Goal: Task Accomplishment & Management: Complete application form

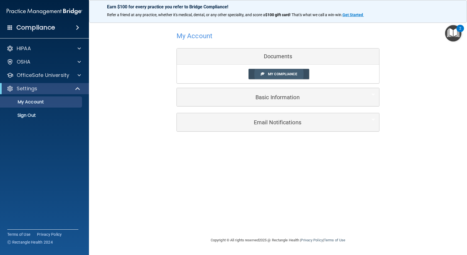
click at [280, 73] on span "My Compliance" at bounding box center [282, 74] width 29 height 4
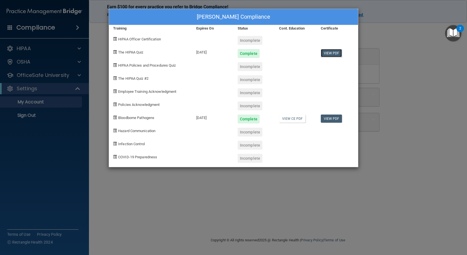
click at [331, 52] on link "View PDF" at bounding box center [331, 53] width 21 height 8
click at [332, 52] on link "View PDF" at bounding box center [331, 53] width 21 height 8
click at [326, 118] on link "View PDF" at bounding box center [331, 118] width 21 height 8
click at [249, 68] on div "Incomplete" at bounding box center [250, 66] width 25 height 9
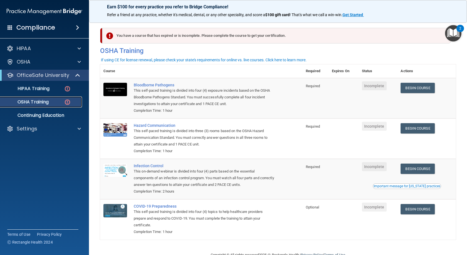
click at [45, 102] on p "OSHA Training" at bounding box center [26, 102] width 45 height 6
click at [45, 88] on p "HIPAA Training" at bounding box center [27, 89] width 46 height 6
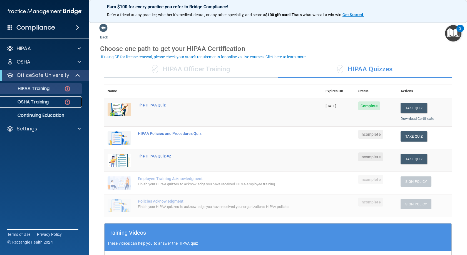
click at [32, 101] on p "OSHA Training" at bounding box center [26, 102] width 45 height 6
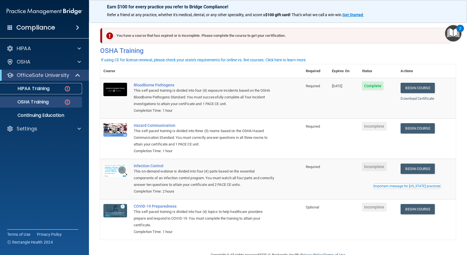
click at [63, 86] on div "HIPAA Training" at bounding box center [42, 89] width 76 height 6
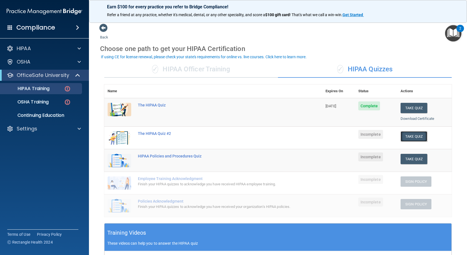
click at [409, 136] on button "Take Quiz" at bounding box center [414, 136] width 27 height 10
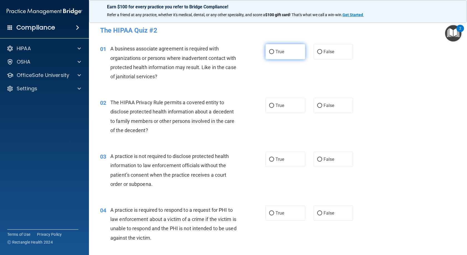
click at [269, 51] on input "True" at bounding box center [271, 52] width 5 height 4
radio input "true"
click at [271, 107] on input "True" at bounding box center [271, 105] width 5 height 4
radio input "true"
click at [317, 161] on input "False" at bounding box center [319, 159] width 5 height 4
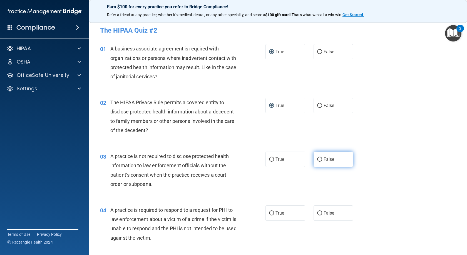
radio input "true"
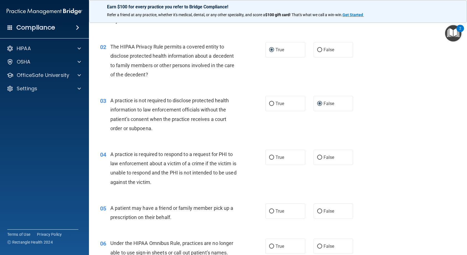
scroll to position [83, 0]
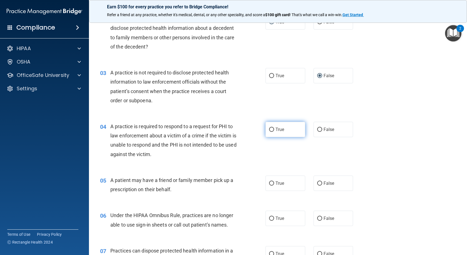
click at [269, 129] on input "True" at bounding box center [271, 129] width 5 height 4
radio input "true"
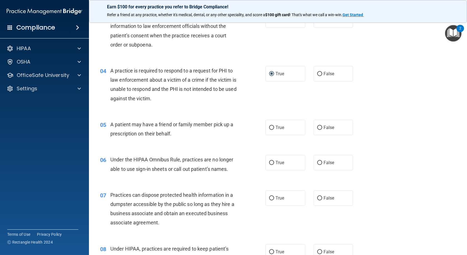
scroll to position [167, 0]
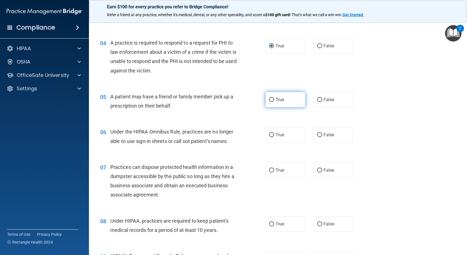
click at [271, 100] on input "True" at bounding box center [271, 100] width 5 height 4
radio input "true"
click at [318, 135] on input "False" at bounding box center [319, 135] width 5 height 4
radio input "true"
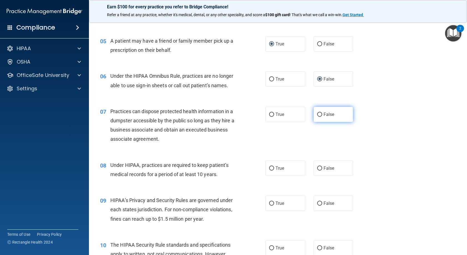
click at [319, 114] on input "False" at bounding box center [319, 114] width 5 height 4
radio input "true"
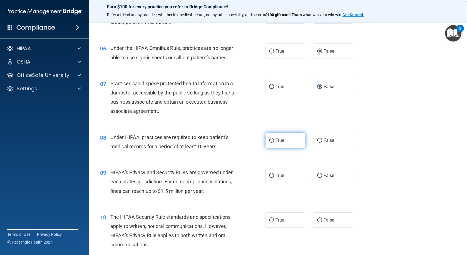
click at [271, 141] on input "True" at bounding box center [271, 140] width 5 height 4
radio input "true"
click at [270, 175] on input "True" at bounding box center [271, 175] width 5 height 4
radio input "true"
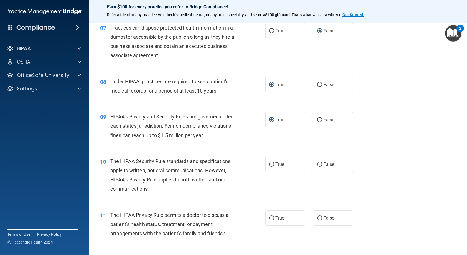
scroll to position [334, 0]
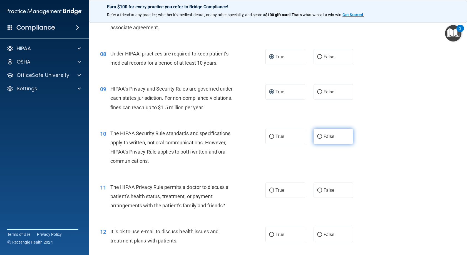
click at [318, 136] on input "False" at bounding box center [319, 136] width 5 height 4
radio input "true"
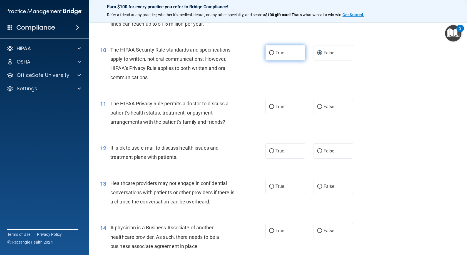
click at [271, 53] on input "True" at bounding box center [271, 53] width 5 height 4
radio input "true"
radio input "false"
click at [318, 107] on input "False" at bounding box center [319, 107] width 5 height 4
radio input "true"
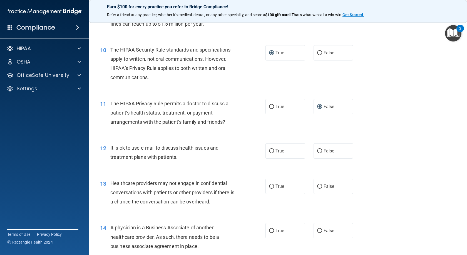
scroll to position [445, 0]
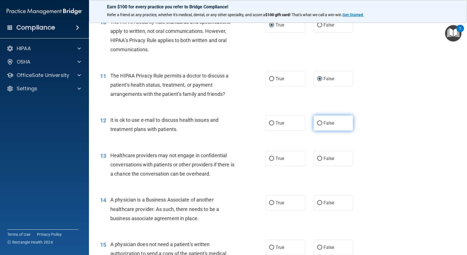
click at [319, 123] on input "False" at bounding box center [319, 123] width 5 height 4
radio input "true"
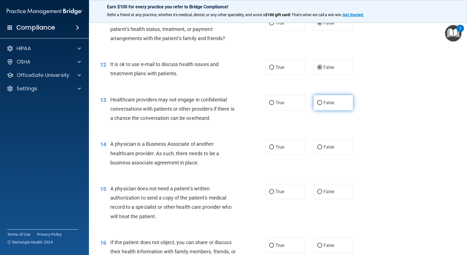
click at [321, 102] on label "False" at bounding box center [334, 102] width 40 height 15
click at [321, 102] on input "False" at bounding box center [319, 103] width 5 height 4
radio input "true"
click at [270, 147] on input "True" at bounding box center [271, 147] width 5 height 4
radio input "true"
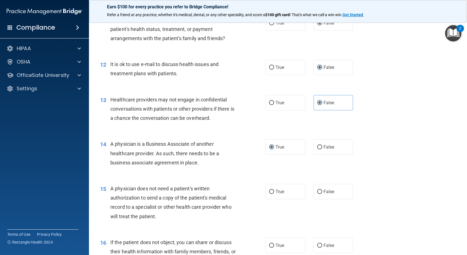
scroll to position [556, 0]
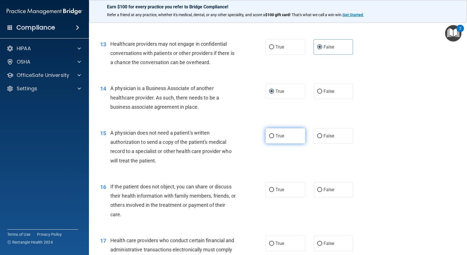
click at [270, 137] on input "True" at bounding box center [271, 136] width 5 height 4
radio input "true"
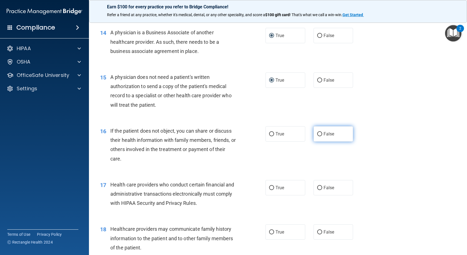
click at [317, 134] on input "False" at bounding box center [319, 134] width 5 height 4
radio input "true"
click at [269, 134] on input "True" at bounding box center [271, 134] width 5 height 4
radio input "true"
radio input "false"
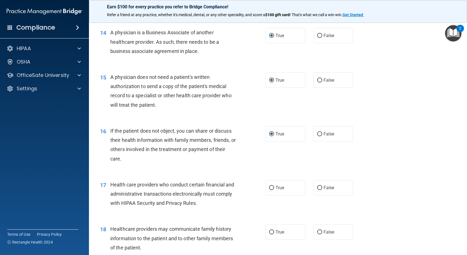
scroll to position [640, 0]
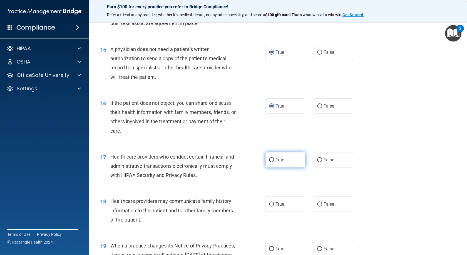
click at [270, 159] on input "True" at bounding box center [271, 160] width 5 height 4
radio input "true"
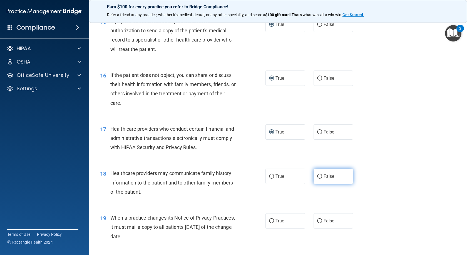
click at [318, 174] on input "False" at bounding box center [319, 176] width 5 height 4
radio input "true"
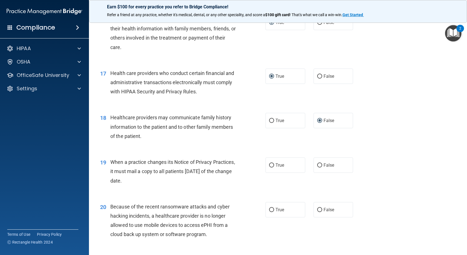
scroll to position [751, 0]
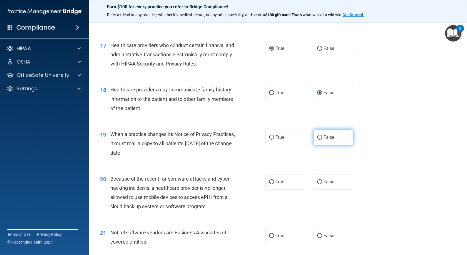
click at [317, 139] on input "False" at bounding box center [319, 137] width 5 height 4
radio input "true"
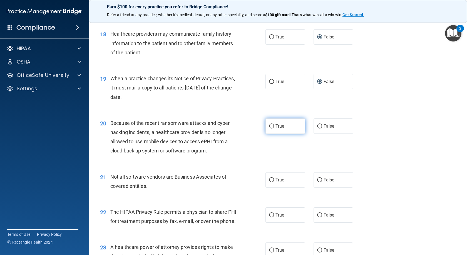
click at [271, 127] on input "True" at bounding box center [271, 126] width 5 height 4
radio input "true"
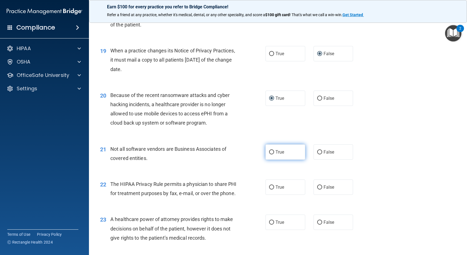
click at [272, 152] on label "True" at bounding box center [286, 151] width 40 height 15
click at [272, 152] on input "True" at bounding box center [271, 152] width 5 height 4
radio input "true"
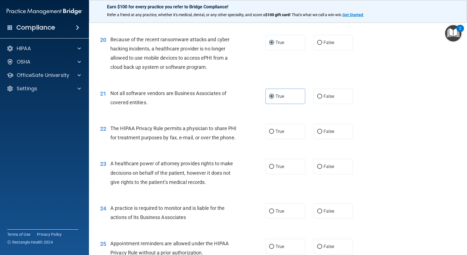
scroll to position [918, 0]
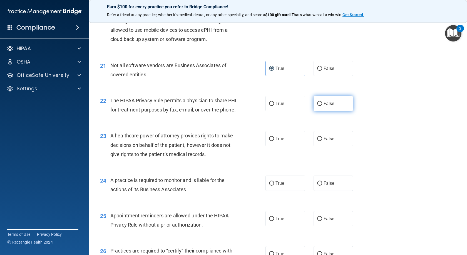
click at [319, 103] on input "False" at bounding box center [319, 104] width 5 height 4
radio input "true"
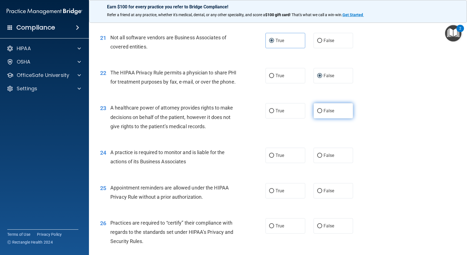
click at [317, 113] on input "False" at bounding box center [319, 111] width 5 height 4
radio input "true"
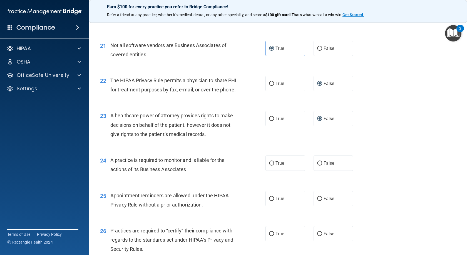
scroll to position [966, 0]
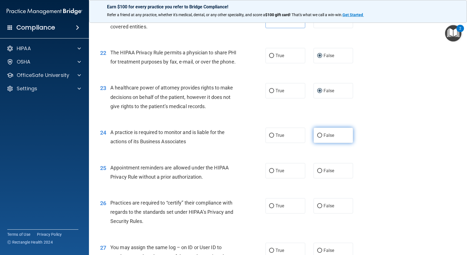
click at [317, 137] on input "False" at bounding box center [319, 135] width 5 height 4
radio input "true"
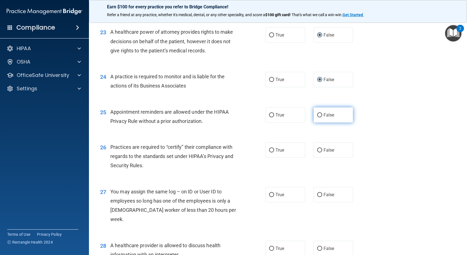
click at [318, 117] on input "False" at bounding box center [319, 115] width 5 height 4
radio input "true"
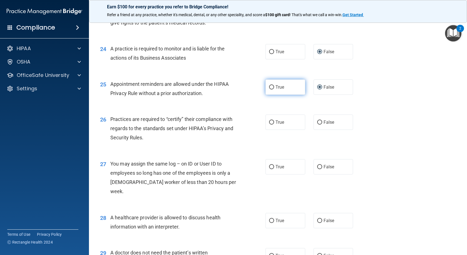
click at [269, 89] on input "True" at bounding box center [271, 87] width 5 height 4
radio input "true"
radio input "false"
click at [317, 124] on input "False" at bounding box center [319, 122] width 5 height 4
radio input "true"
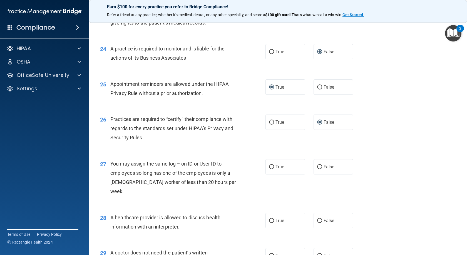
scroll to position [1077, 0]
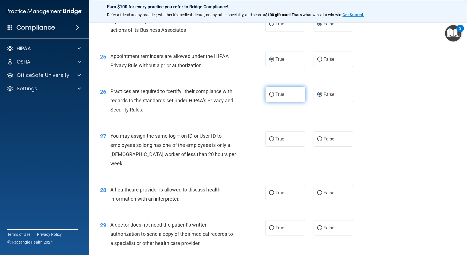
click at [269, 97] on input "True" at bounding box center [271, 94] width 5 height 4
radio input "true"
radio input "false"
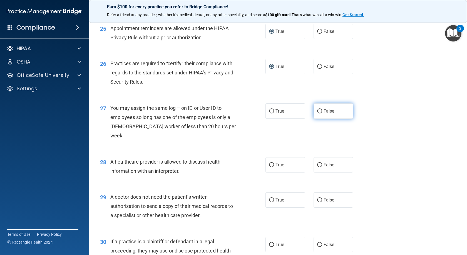
click at [317, 113] on input "False" at bounding box center [319, 111] width 5 height 4
radio input "true"
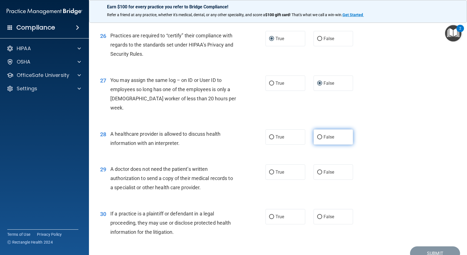
click at [318, 135] on input "False" at bounding box center [319, 137] width 5 height 4
radio input "true"
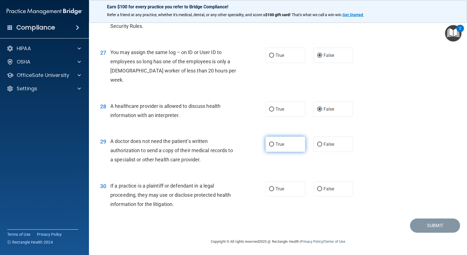
click at [269, 145] on input "True" at bounding box center [271, 144] width 5 height 4
radio input "true"
click at [269, 188] on input "True" at bounding box center [271, 189] width 5 height 4
radio input "true"
click at [414, 224] on button "Submit" at bounding box center [435, 225] width 50 height 14
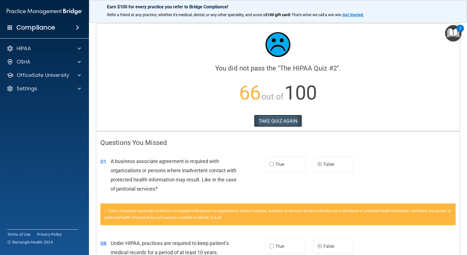
click at [272, 118] on button "TAKE QUIZ AGAIN" at bounding box center [278, 121] width 48 height 12
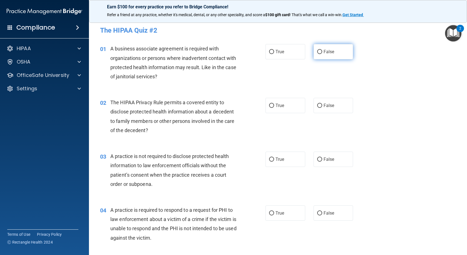
click at [317, 51] on input "False" at bounding box center [319, 52] width 5 height 4
radio input "true"
click at [272, 105] on input "True" at bounding box center [271, 105] width 5 height 4
radio input "true"
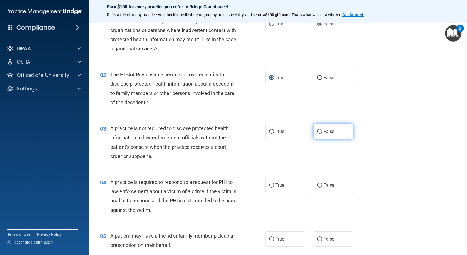
click at [317, 131] on input "False" at bounding box center [319, 131] width 5 height 4
radio input "true"
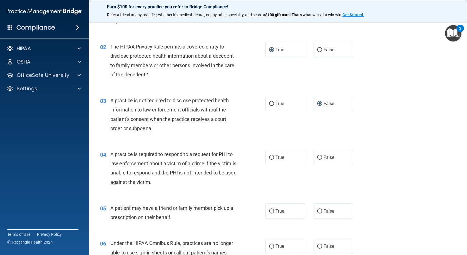
scroll to position [83, 0]
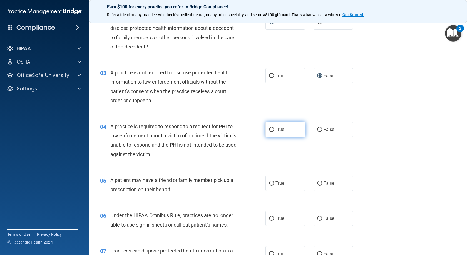
click at [269, 128] on input "True" at bounding box center [271, 129] width 5 height 4
radio input "true"
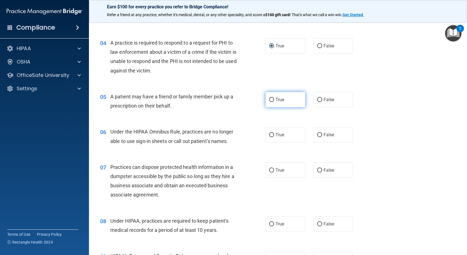
click at [270, 100] on input "True" at bounding box center [271, 100] width 5 height 4
radio input "true"
click at [317, 134] on input "False" at bounding box center [319, 135] width 5 height 4
radio input "true"
click at [321, 169] on label "False" at bounding box center [334, 169] width 40 height 15
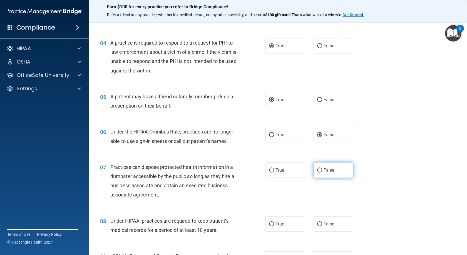
click at [321, 169] on input "False" at bounding box center [319, 170] width 5 height 4
radio input "true"
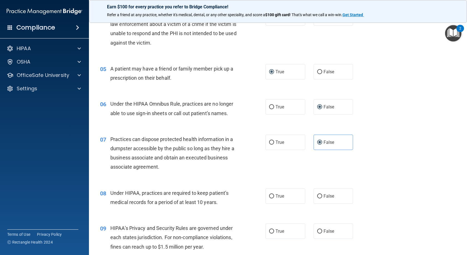
scroll to position [223, 0]
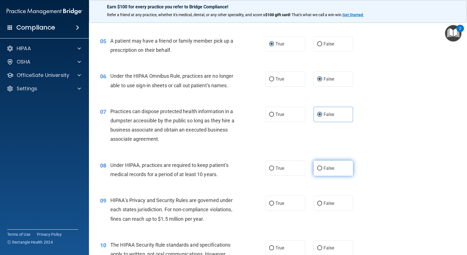
click at [317, 171] on label "False" at bounding box center [334, 167] width 40 height 15
click at [317, 170] on input "False" at bounding box center [319, 168] width 5 height 4
radio input "true"
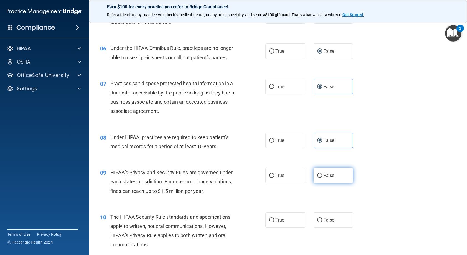
click at [318, 175] on input "False" at bounding box center [319, 175] width 5 height 4
radio input "true"
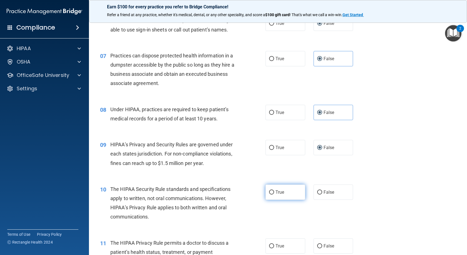
click at [269, 191] on input "True" at bounding box center [271, 192] width 5 height 4
radio input "true"
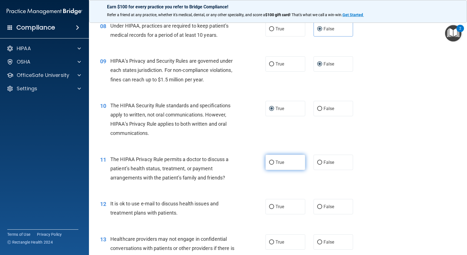
click at [269, 162] on input "True" at bounding box center [271, 162] width 5 height 4
radio input "true"
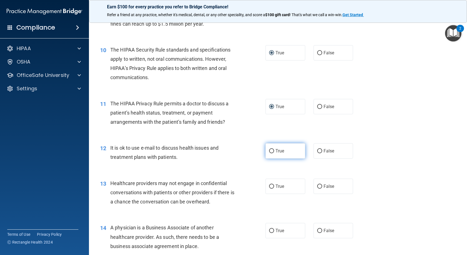
click at [269, 151] on input "True" at bounding box center [271, 151] width 5 height 4
radio input "true"
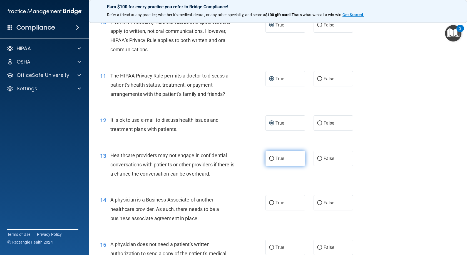
click at [269, 157] on input "True" at bounding box center [271, 158] width 5 height 4
radio input "true"
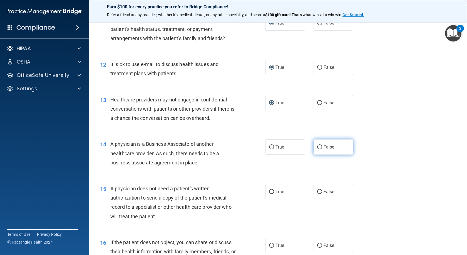
click at [319, 146] on input "False" at bounding box center [319, 147] width 5 height 4
radio input "true"
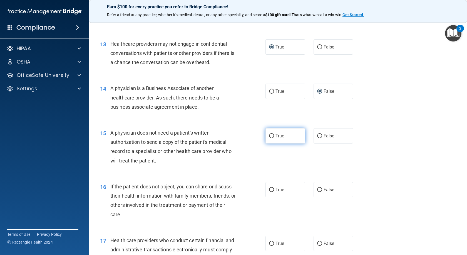
click at [270, 135] on input "True" at bounding box center [271, 136] width 5 height 4
radio input "true"
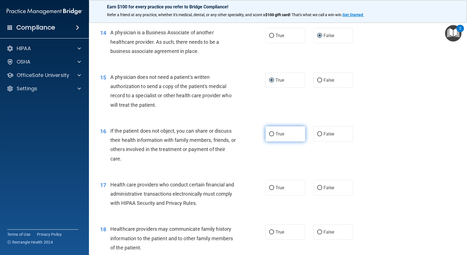
click at [270, 133] on input "True" at bounding box center [271, 134] width 5 height 4
radio input "true"
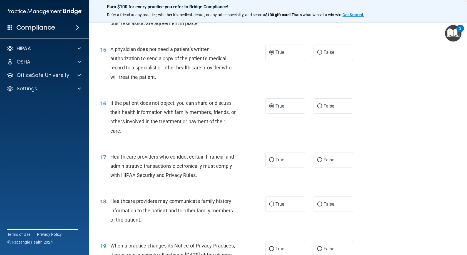
scroll to position [668, 0]
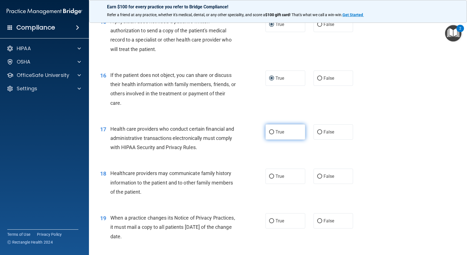
click at [269, 131] on input "True" at bounding box center [271, 132] width 5 height 4
radio input "true"
click at [317, 177] on input "False" at bounding box center [319, 176] width 5 height 4
radio input "true"
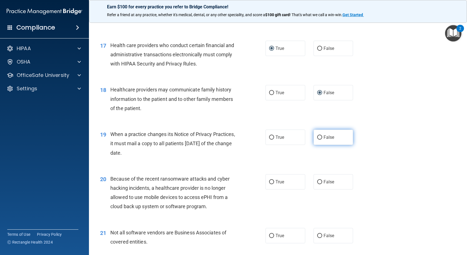
click at [318, 137] on input "False" at bounding box center [319, 137] width 5 height 4
radio input "true"
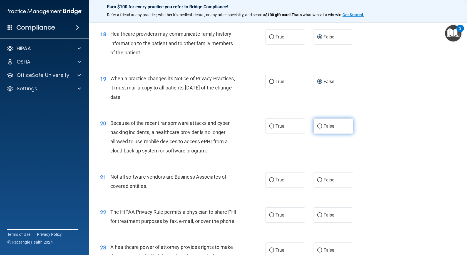
click at [317, 126] on input "False" at bounding box center [319, 126] width 5 height 4
radio input "true"
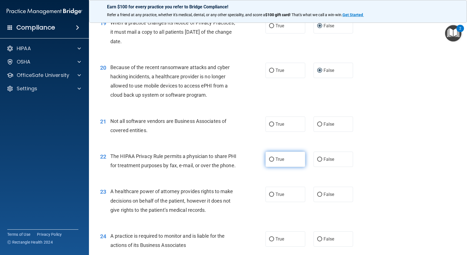
click at [270, 160] on input "True" at bounding box center [271, 159] width 5 height 4
radio input "true"
click at [272, 125] on input "True" at bounding box center [271, 124] width 5 height 4
radio input "true"
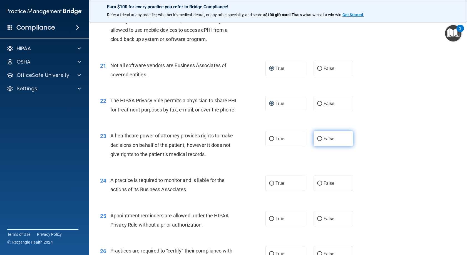
click at [318, 141] on input "False" at bounding box center [319, 139] width 5 height 4
radio input "true"
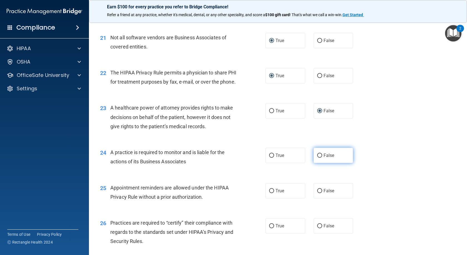
click at [317, 157] on input "False" at bounding box center [319, 155] width 5 height 4
radio input "true"
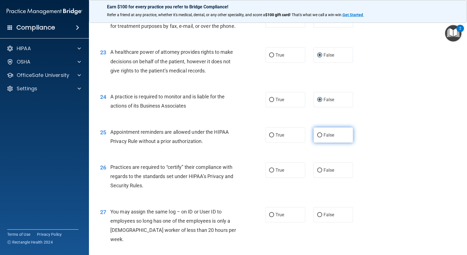
click at [317, 137] on input "False" at bounding box center [319, 135] width 5 height 4
radio input "true"
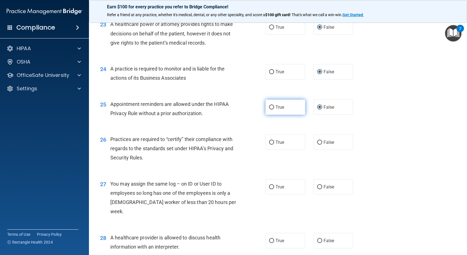
click at [271, 109] on input "True" at bounding box center [271, 107] width 5 height 4
radio input "true"
radio input "false"
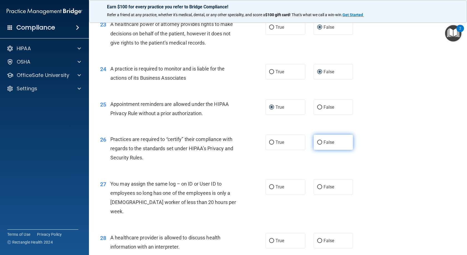
click at [317, 144] on input "False" at bounding box center [319, 142] width 5 height 4
radio input "true"
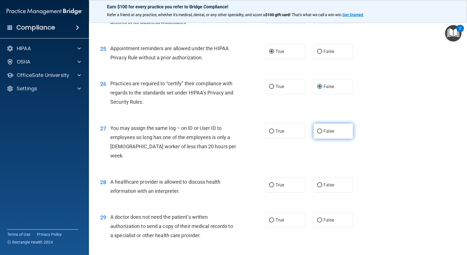
click at [317, 133] on input "False" at bounding box center [319, 131] width 5 height 4
radio input "true"
click at [269, 185] on input "True" at bounding box center [271, 185] width 5 height 4
radio input "true"
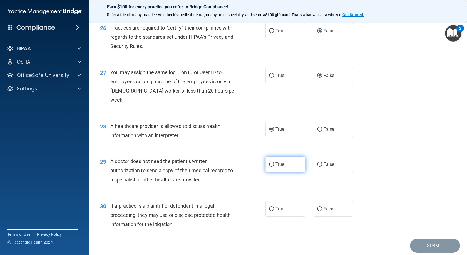
click at [269, 163] on input "True" at bounding box center [271, 164] width 5 height 4
radio input "true"
click at [269, 208] on input "True" at bounding box center [271, 209] width 5 height 4
radio input "true"
click at [422, 246] on button "Submit" at bounding box center [435, 245] width 50 height 14
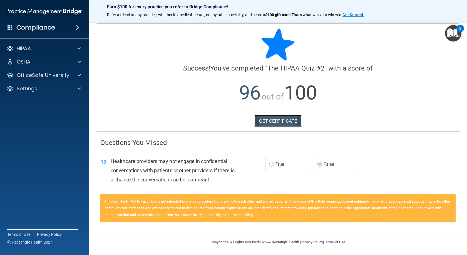
click at [262, 124] on link "GET CERTIFICATE" at bounding box center [279, 121] width 48 height 12
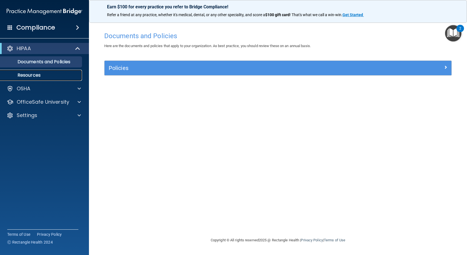
click at [41, 74] on p "Resources" at bounding box center [42, 75] width 76 height 6
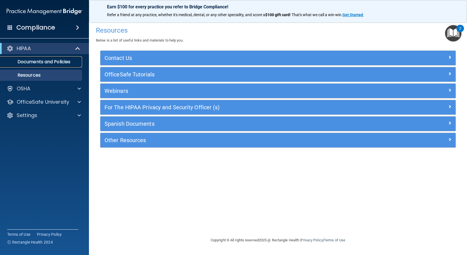
click at [64, 57] on link "Documents and Policies" at bounding box center [38, 61] width 88 height 11
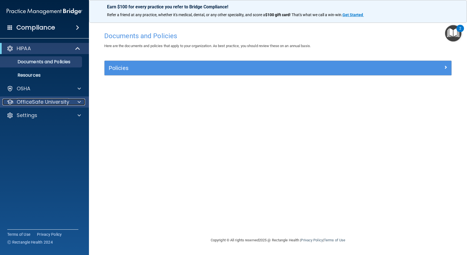
click at [62, 101] on p "OfficeSafe University" at bounding box center [43, 101] width 53 height 7
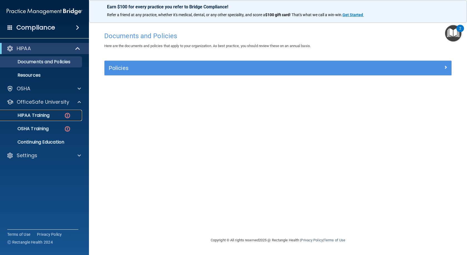
click at [40, 113] on p "HIPAA Training" at bounding box center [27, 115] width 46 height 6
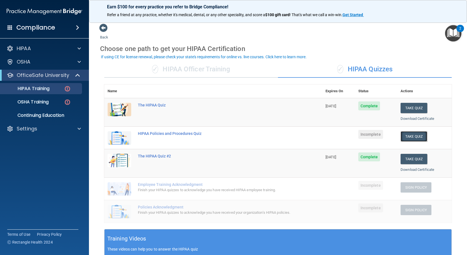
click at [415, 135] on button "Take Quiz" at bounding box center [414, 136] width 27 height 10
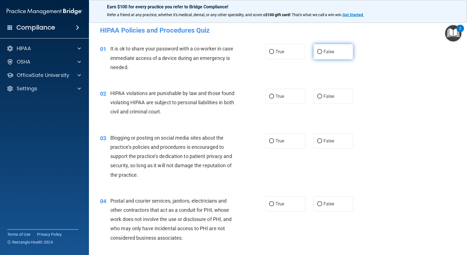
click at [317, 52] on input "False" at bounding box center [319, 52] width 5 height 4
radio input "true"
click at [271, 95] on input "True" at bounding box center [271, 96] width 5 height 4
radio input "true"
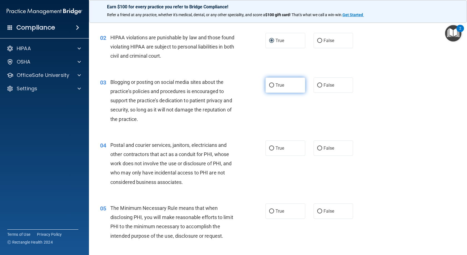
click at [272, 84] on input "True" at bounding box center [271, 85] width 5 height 4
radio input "true"
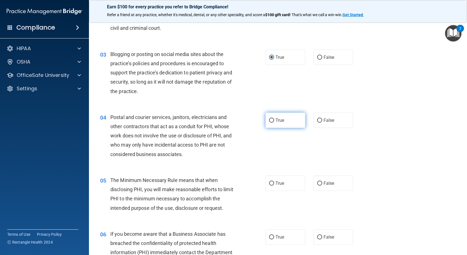
click at [269, 120] on input "True" at bounding box center [271, 120] width 5 height 4
radio input "true"
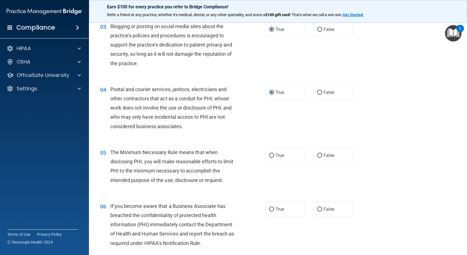
scroll to position [139, 0]
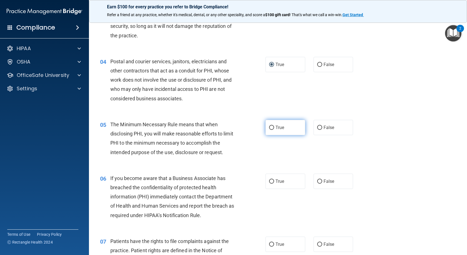
drag, startPoint x: 269, startPoint y: 126, endPoint x: 282, endPoint y: 126, distance: 12.8
click at [269, 126] on input "True" at bounding box center [271, 127] width 5 height 4
radio input "true"
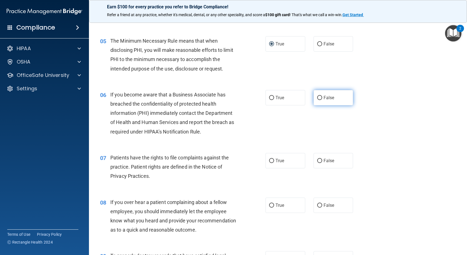
click at [318, 98] on input "False" at bounding box center [319, 98] width 5 height 4
radio input "true"
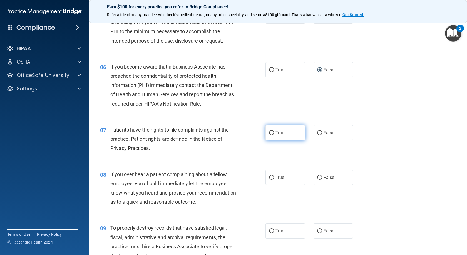
click at [270, 132] on input "True" at bounding box center [271, 133] width 5 height 4
radio input "true"
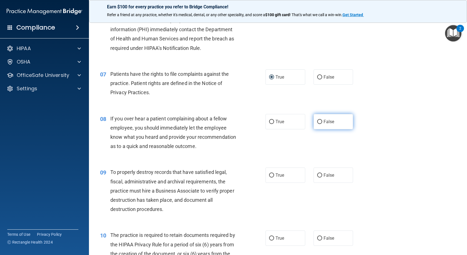
drag, startPoint x: 318, startPoint y: 122, endPoint x: 324, endPoint y: 122, distance: 5.8
click at [319, 122] on input "False" at bounding box center [319, 122] width 5 height 4
radio input "true"
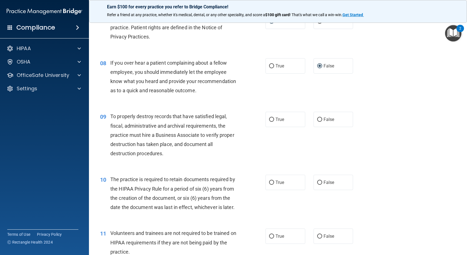
scroll to position [390, 0]
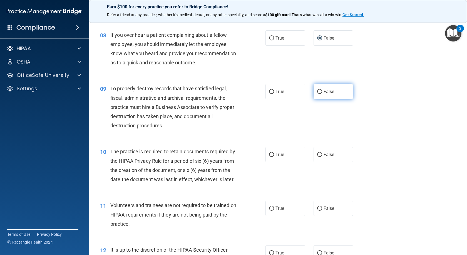
click at [317, 94] on input "False" at bounding box center [319, 92] width 5 height 4
radio input "true"
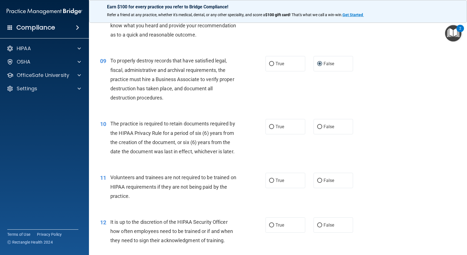
scroll to position [445, 0]
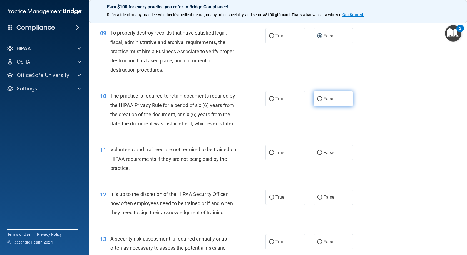
click at [319, 101] on input "False" at bounding box center [319, 99] width 5 height 4
radio input "true"
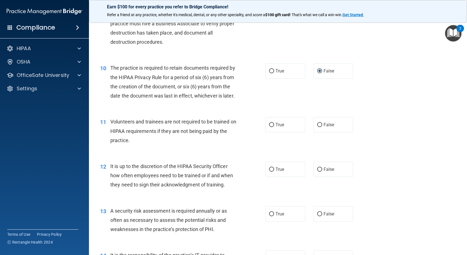
scroll to position [501, 0]
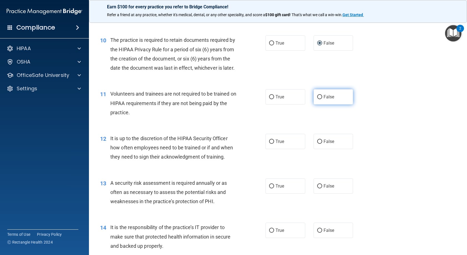
click at [317, 99] on input "False" at bounding box center [319, 97] width 5 height 4
radio input "true"
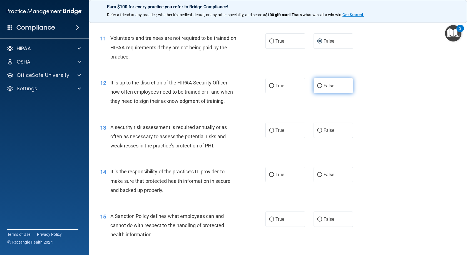
click at [319, 88] on input "False" at bounding box center [319, 86] width 5 height 4
radio input "true"
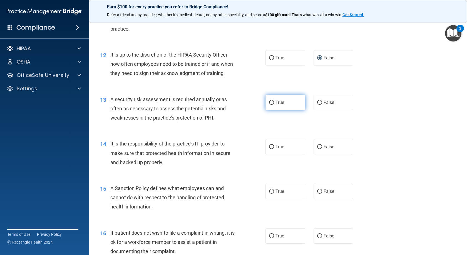
click at [270, 105] on input "True" at bounding box center [271, 102] width 5 height 4
radio input "true"
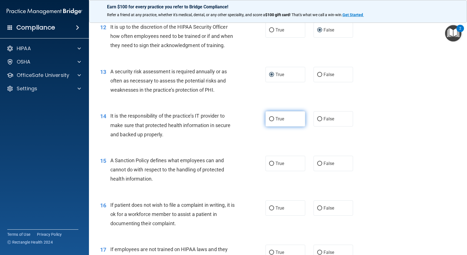
click at [271, 121] on input "True" at bounding box center [271, 119] width 5 height 4
radio input "true"
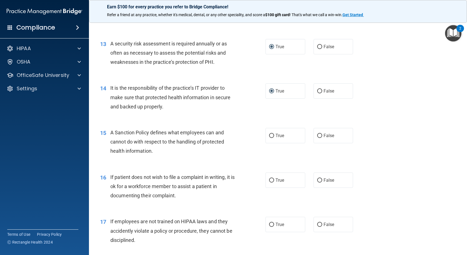
scroll to position [668, 0]
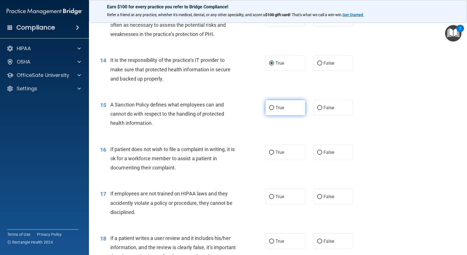
click at [269, 110] on input "True" at bounding box center [271, 108] width 5 height 4
radio input "true"
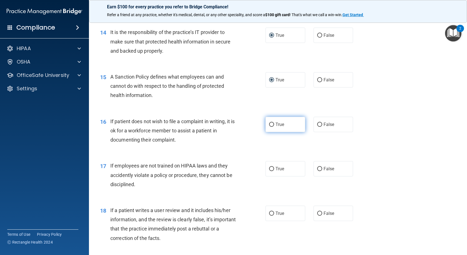
drag, startPoint x: 270, startPoint y: 141, endPoint x: 280, endPoint y: 142, distance: 9.8
click at [271, 127] on input "True" at bounding box center [271, 124] width 5 height 4
radio input "true"
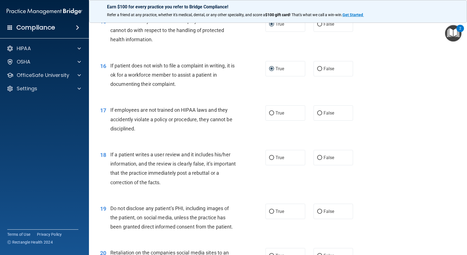
scroll to position [779, 0]
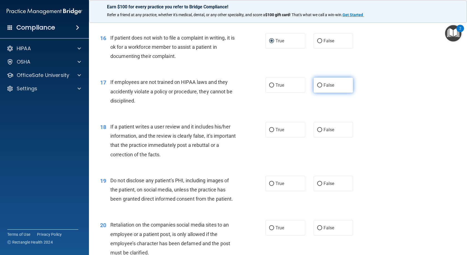
click at [317, 87] on input "False" at bounding box center [319, 85] width 5 height 4
radio input "true"
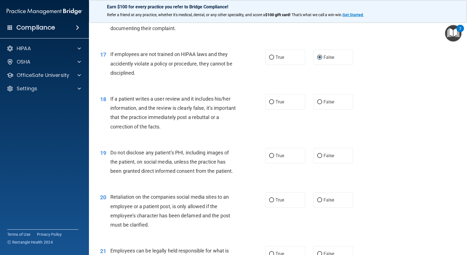
scroll to position [835, 0]
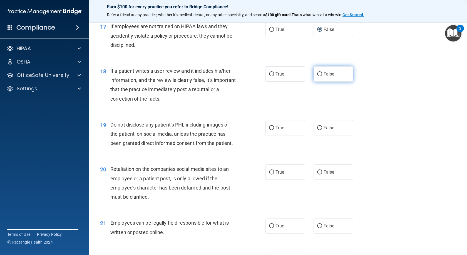
click at [317, 76] on input "False" at bounding box center [319, 74] width 5 height 4
radio input "true"
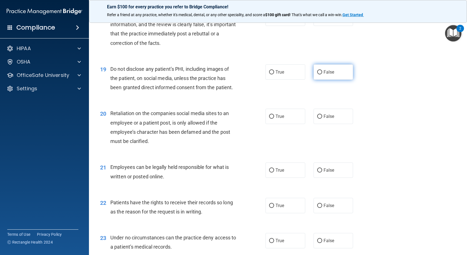
click at [317, 74] on input "False" at bounding box center [319, 72] width 5 height 4
radio input "true"
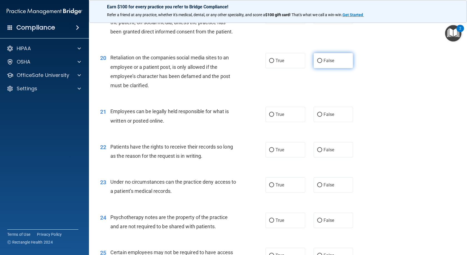
click at [318, 63] on input "False" at bounding box center [319, 61] width 5 height 4
radio input "true"
click at [270, 117] on input "True" at bounding box center [271, 114] width 5 height 4
radio input "true"
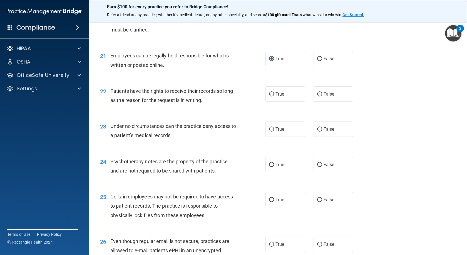
scroll to position [1029, 0]
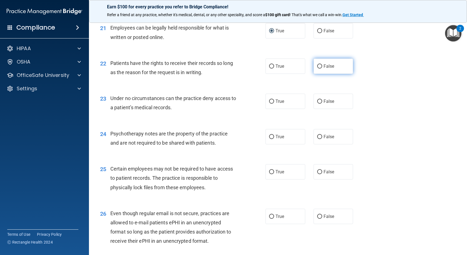
click at [317, 68] on input "False" at bounding box center [319, 66] width 5 height 4
radio input "true"
click at [269, 103] on input "True" at bounding box center [271, 101] width 5 height 4
radio input "true"
click at [320, 103] on input "False" at bounding box center [319, 101] width 5 height 4
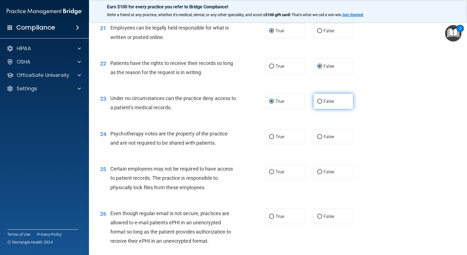
radio input "true"
radio input "false"
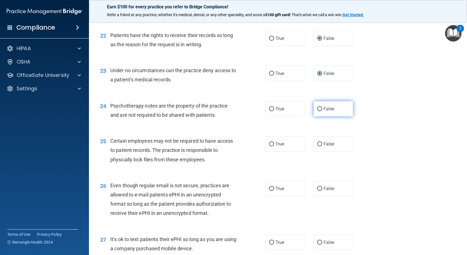
click at [318, 111] on input "False" at bounding box center [319, 109] width 5 height 4
radio input "true"
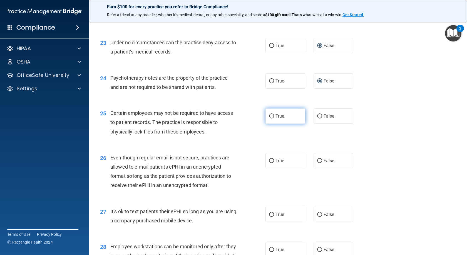
click at [270, 118] on input "True" at bounding box center [271, 116] width 5 height 4
radio input "true"
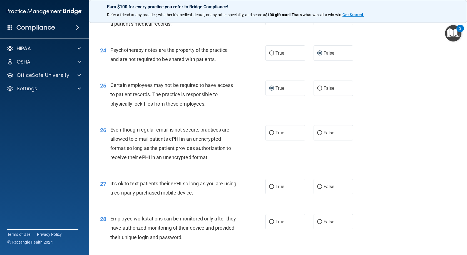
scroll to position [1141, 0]
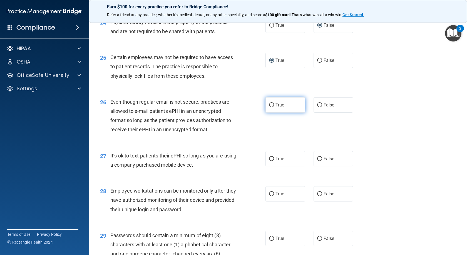
click at [272, 107] on input "True" at bounding box center [271, 105] width 5 height 4
radio input "true"
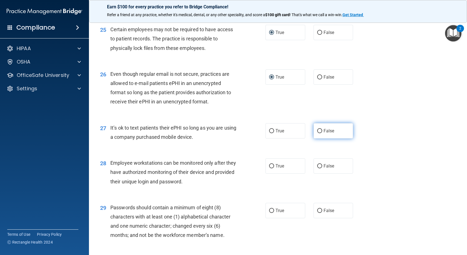
click at [317, 133] on input "False" at bounding box center [319, 131] width 5 height 4
radio input "true"
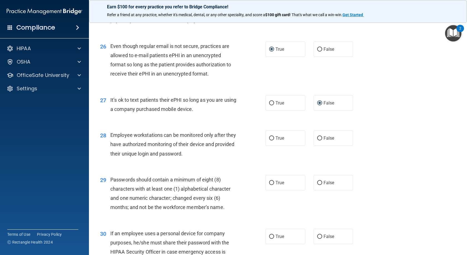
scroll to position [1224, 0]
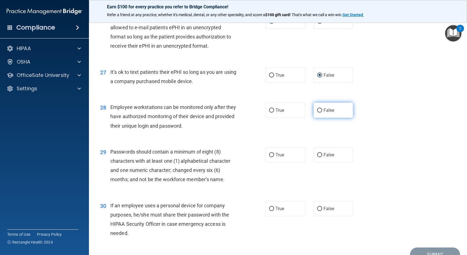
click at [317, 112] on input "False" at bounding box center [319, 110] width 5 height 4
radio input "true"
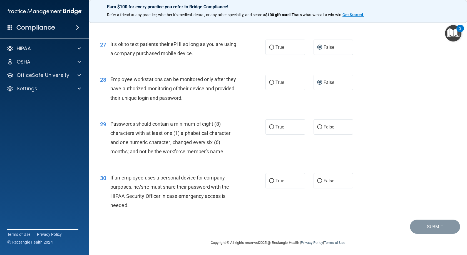
scroll to position [1271, 0]
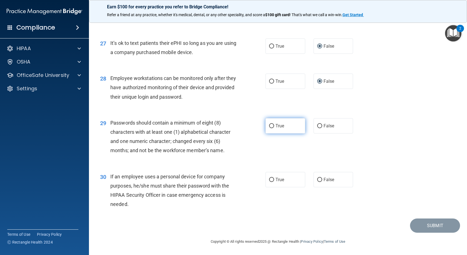
click at [270, 124] on input "True" at bounding box center [271, 126] width 5 height 4
radio input "true"
click at [317, 180] on input "False" at bounding box center [319, 180] width 5 height 4
radio input "true"
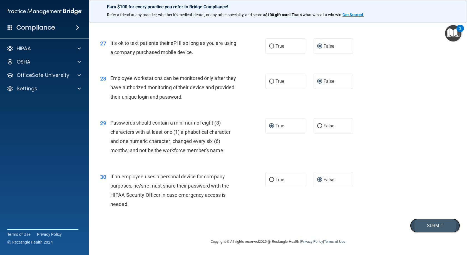
click at [431, 221] on button "Submit" at bounding box center [435, 225] width 50 height 14
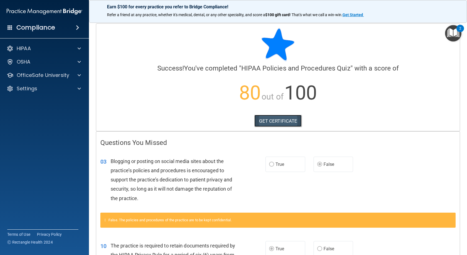
click at [289, 118] on link "GET CERTIFICATE" at bounding box center [279, 121] width 48 height 12
click at [73, 46] on div at bounding box center [79, 48] width 14 height 7
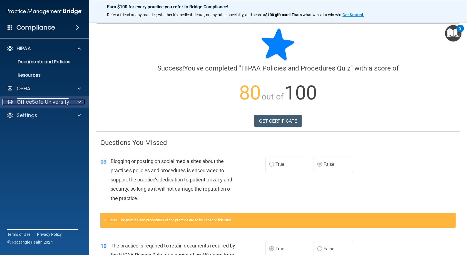
click at [55, 101] on p "OfficeSafe University" at bounding box center [43, 101] width 53 height 7
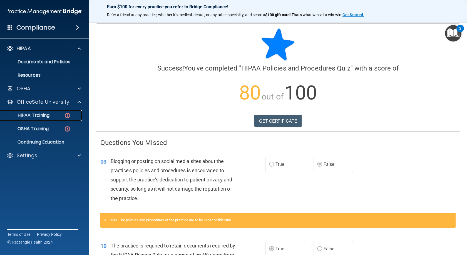
click at [48, 116] on p "HIPAA Training" at bounding box center [27, 115] width 46 height 6
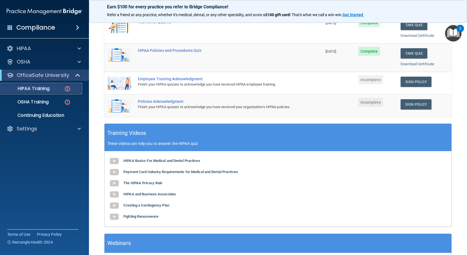
scroll to position [28, 0]
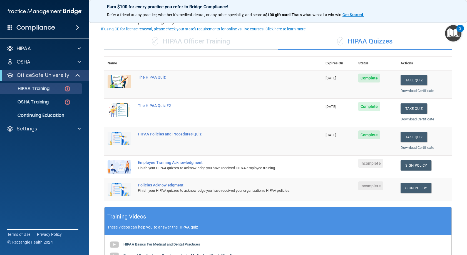
click at [173, 166] on div "Finish your HIPAA quizzes to acknowledge you have received HIPAA employee train…" at bounding box center [216, 167] width 157 height 7
click at [416, 162] on link "Sign Policy" at bounding box center [416, 165] width 31 height 10
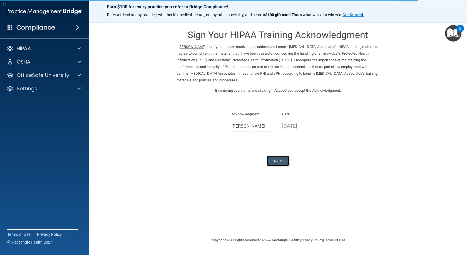
click at [277, 159] on button "I Agree" at bounding box center [278, 161] width 22 height 10
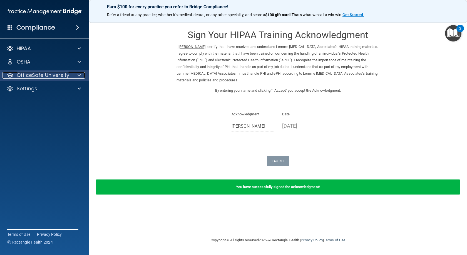
click at [44, 75] on p "OfficeSafe University" at bounding box center [43, 75] width 53 height 7
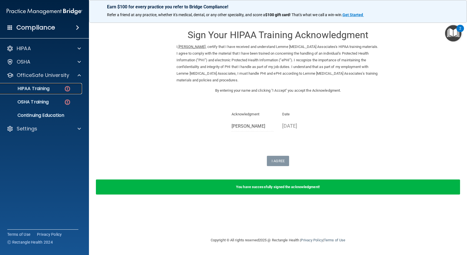
click at [51, 85] on link "HIPAA Training" at bounding box center [38, 88] width 88 height 11
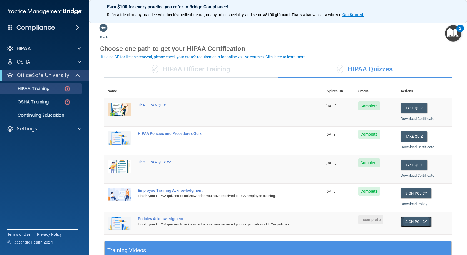
click at [410, 221] on link "Sign Policy" at bounding box center [416, 221] width 31 height 10
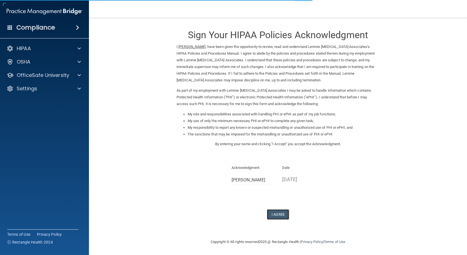
click at [277, 215] on button "I Agree" at bounding box center [278, 214] width 22 height 10
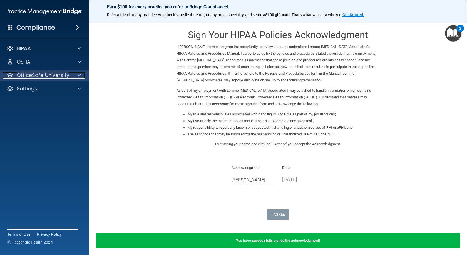
click at [39, 75] on p "OfficeSafe University" at bounding box center [43, 75] width 53 height 7
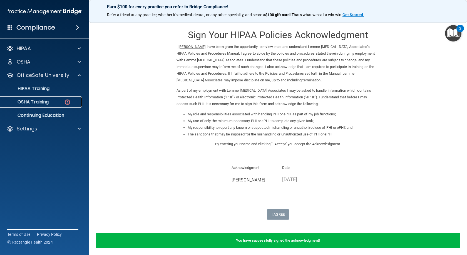
click at [41, 101] on p "OSHA Training" at bounding box center [26, 102] width 45 height 6
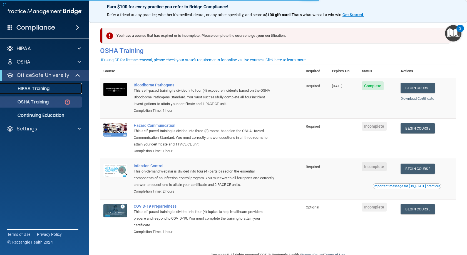
click at [36, 87] on p "HIPAA Training" at bounding box center [27, 89] width 46 height 6
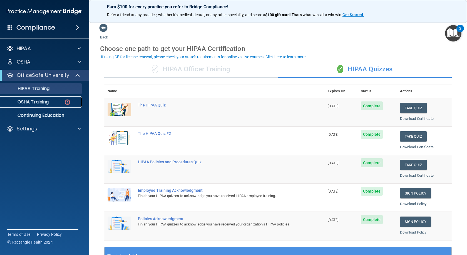
click at [43, 100] on p "OSHA Training" at bounding box center [26, 102] width 45 height 6
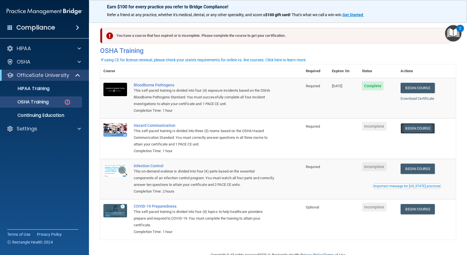
click at [416, 128] on link "Begin Course" at bounding box center [418, 128] width 34 height 10
click at [412, 168] on link "Begin Course" at bounding box center [418, 168] width 34 height 10
click at [415, 210] on link "Begin Course" at bounding box center [418, 209] width 34 height 10
click at [36, 87] on p "HIPAA Training" at bounding box center [27, 89] width 46 height 6
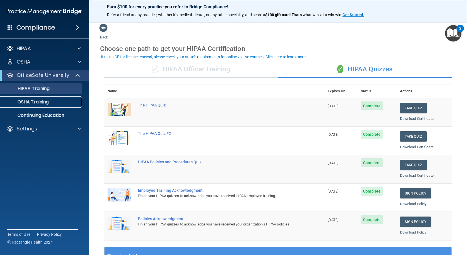
click at [38, 99] on p "OSHA Training" at bounding box center [26, 102] width 45 height 6
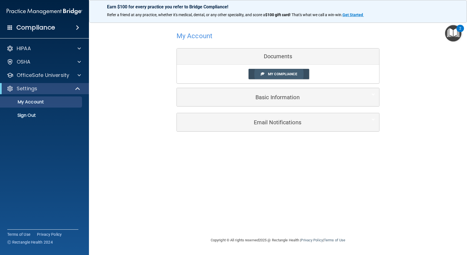
click at [284, 73] on span "My Compliance" at bounding box center [282, 74] width 29 height 4
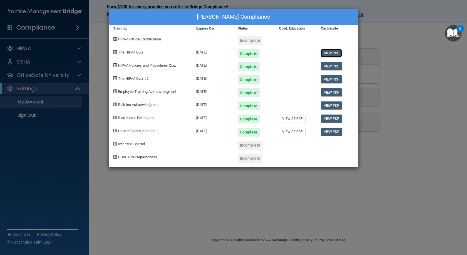
click at [336, 51] on link "View PDF" at bounding box center [331, 53] width 21 height 8
click at [329, 91] on link "View PDF" at bounding box center [331, 92] width 21 height 8
click at [330, 131] on link "View PDF" at bounding box center [331, 131] width 21 height 8
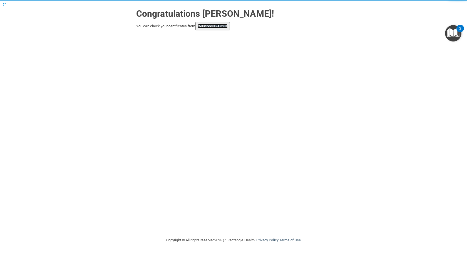
click at [217, 27] on link "your account page!" at bounding box center [213, 26] width 30 height 4
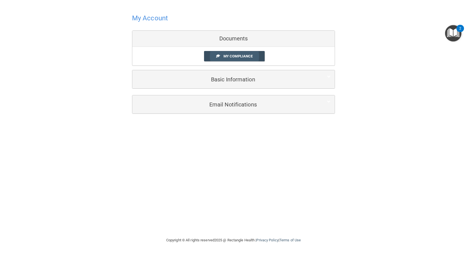
click at [239, 56] on span "My Compliance" at bounding box center [238, 56] width 29 height 4
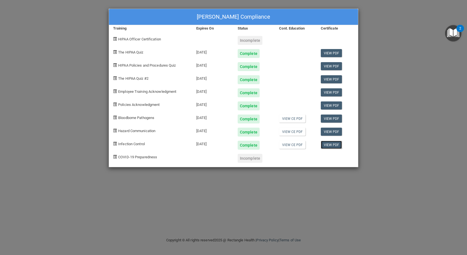
click at [332, 145] on link "View PDF" at bounding box center [331, 145] width 21 height 8
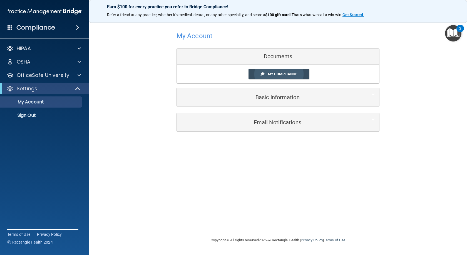
click at [283, 72] on span "My Compliance" at bounding box center [282, 74] width 29 height 4
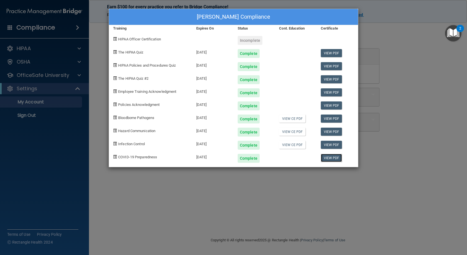
click at [329, 156] on link "View PDF" at bounding box center [331, 158] width 21 height 8
